Goal: Task Accomplishment & Management: Manage account settings

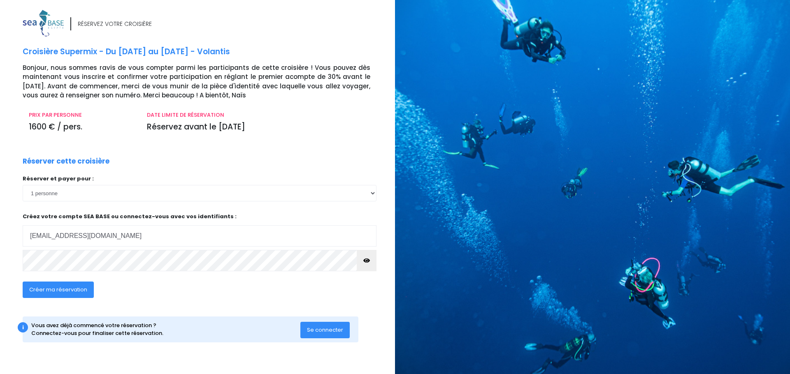
click at [336, 333] on span "Se connecter" at bounding box center [325, 330] width 36 height 8
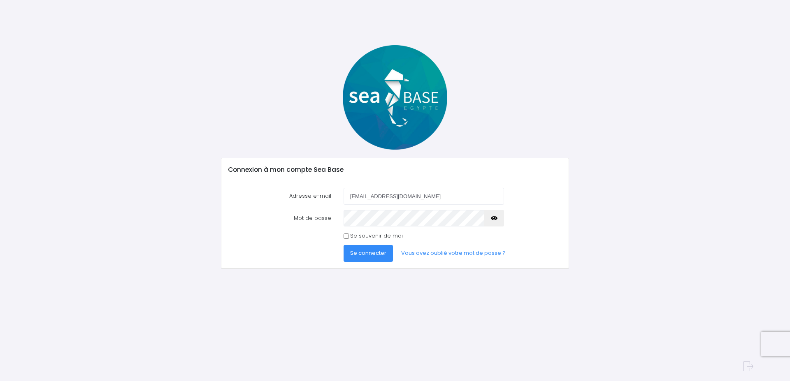
click at [356, 249] on button "Se connecter" at bounding box center [368, 253] width 49 height 16
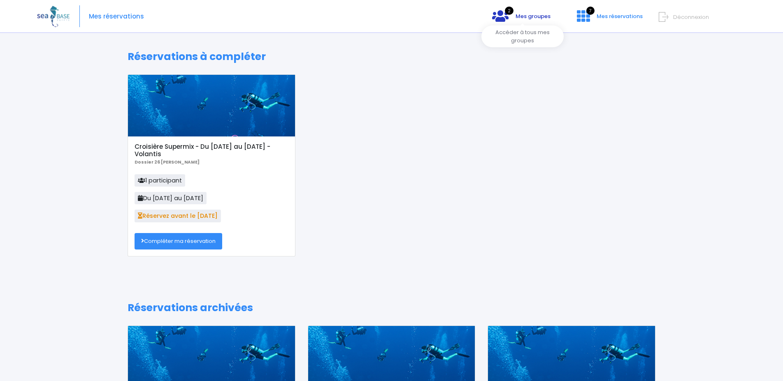
click at [528, 17] on span "Mes groupes" at bounding box center [533, 16] width 35 height 8
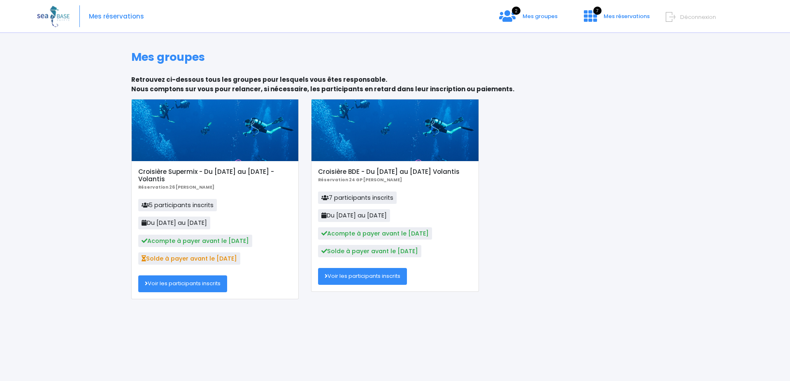
click at [183, 289] on link "Voir les participants inscrits" at bounding box center [182, 284] width 89 height 16
